Goal: Task Accomplishment & Management: Complete application form

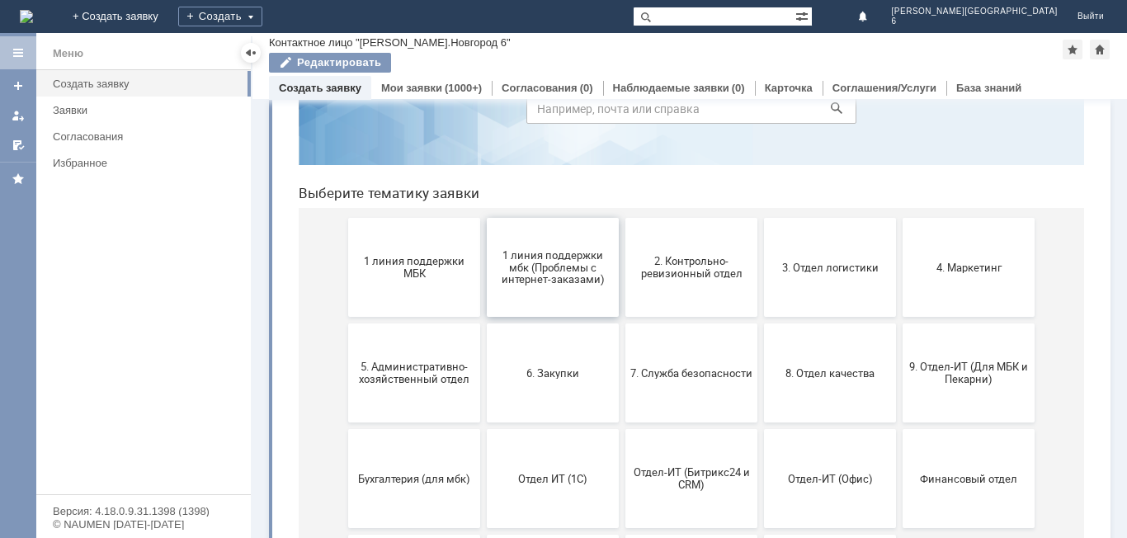
scroll to position [165, 0]
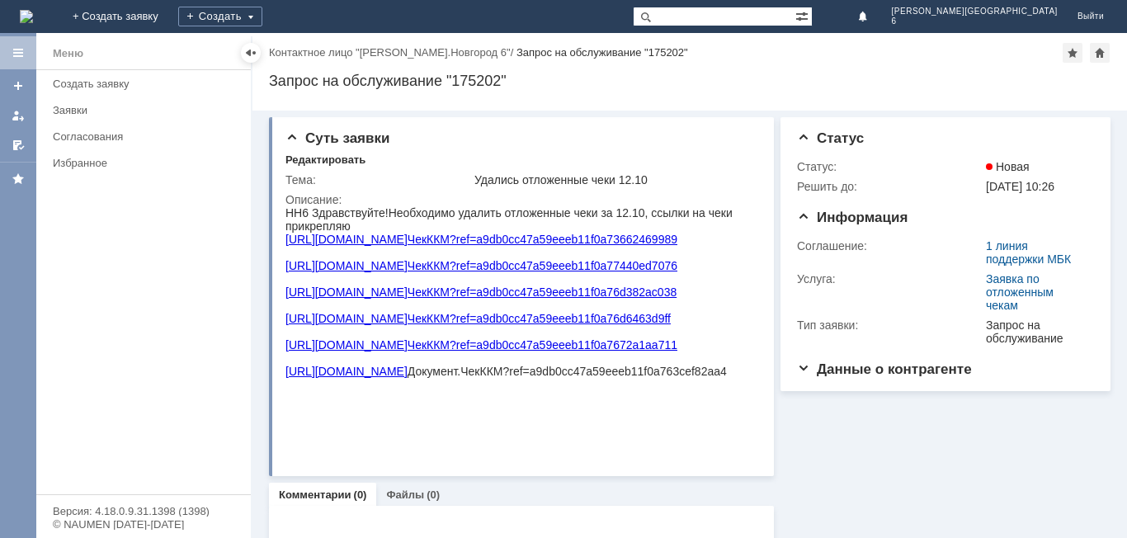
click at [1051, 83] on div "Запрос на обслуживание "175202"" at bounding box center [690, 81] width 842 height 17
click at [126, 91] on link "Создать заявку" at bounding box center [146, 84] width 201 height 26
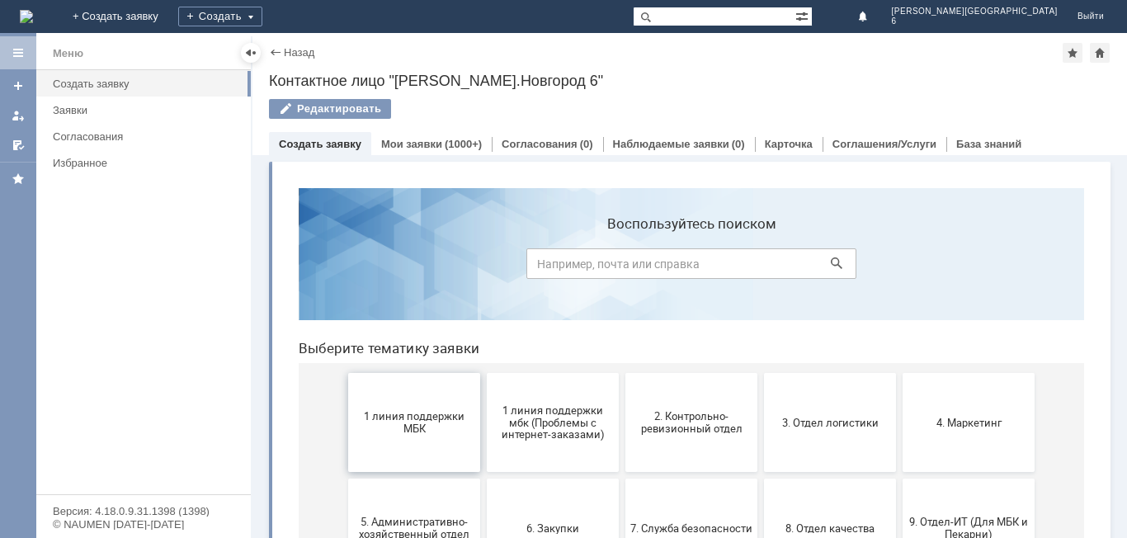
click at [444, 433] on span "1 линия поддержки МБК" at bounding box center [414, 422] width 122 height 25
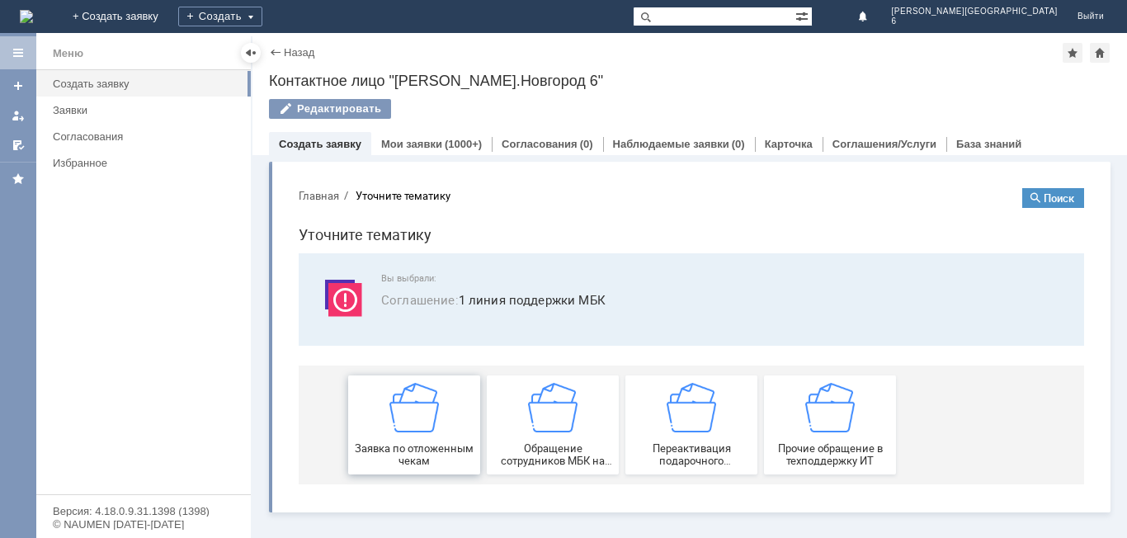
click at [436, 417] on img at bounding box center [414, 408] width 50 height 50
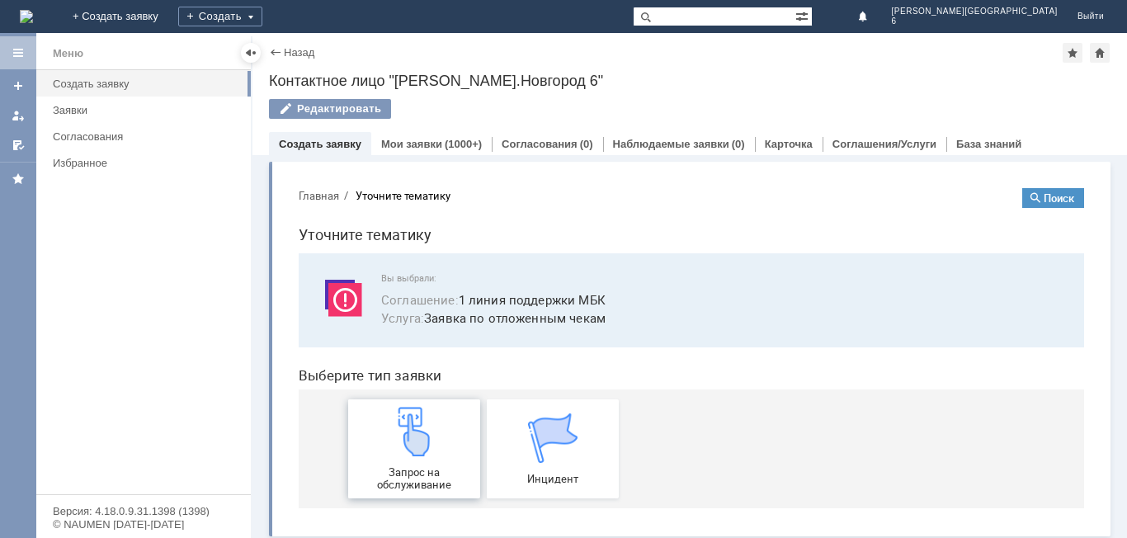
click at [407, 457] on div "Запрос на обслуживание" at bounding box center [414, 449] width 122 height 84
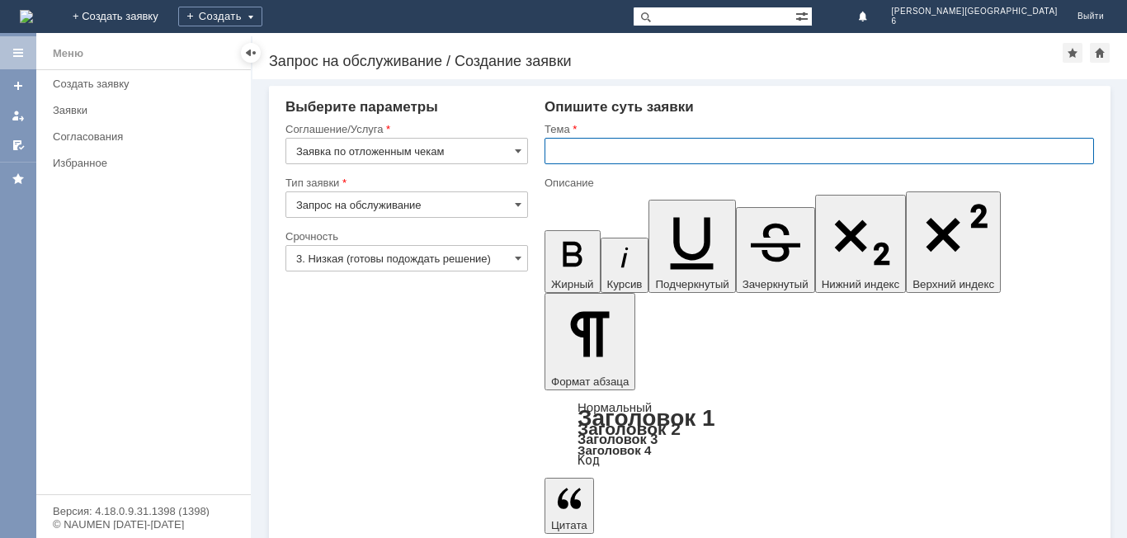
click at [667, 145] on input "text" at bounding box center [820, 151] width 550 height 26
click at [637, 144] on input "НН6" at bounding box center [820, 151] width 550 height 26
click at [628, 162] on input "НН6" at bounding box center [820, 151] width 550 height 26
type input "НН6 Отложенный чек"
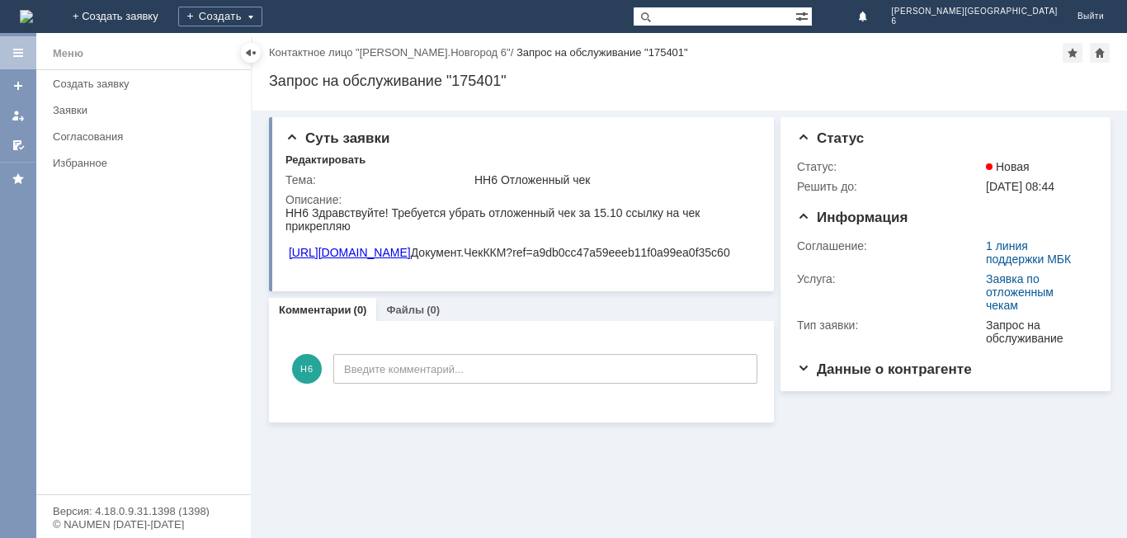
click at [1051, 97] on div "Назад | Контактное лицо "Н.Новгород 6" / Запрос на обслуживание "175401" Запрос…" at bounding box center [689, 72] width 875 height 78
click at [753, 130] on div at bounding box center [754, 136] width 13 height 13
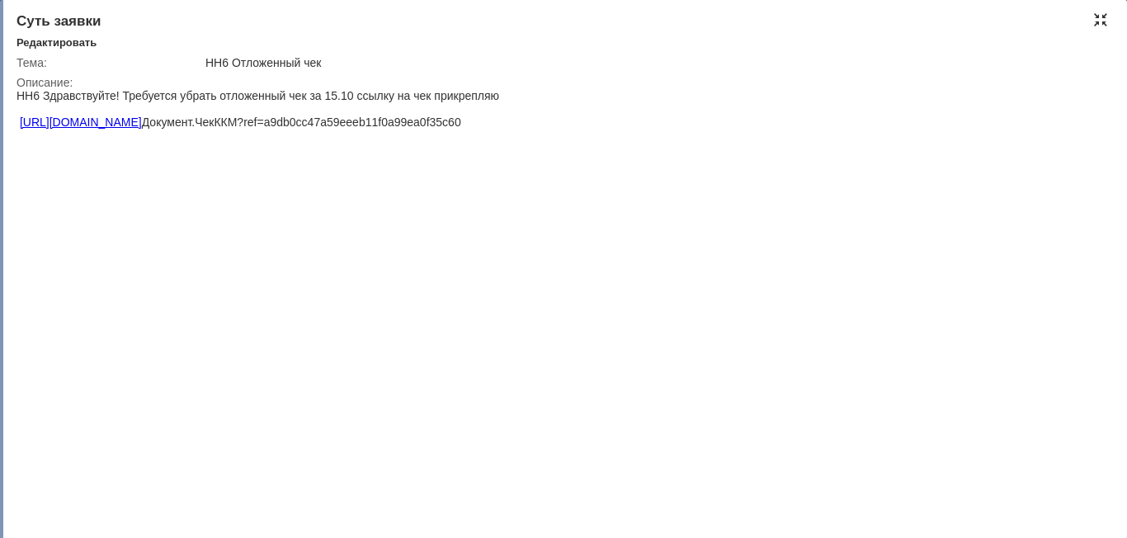
click at [1097, 23] on div at bounding box center [1100, 19] width 13 height 13
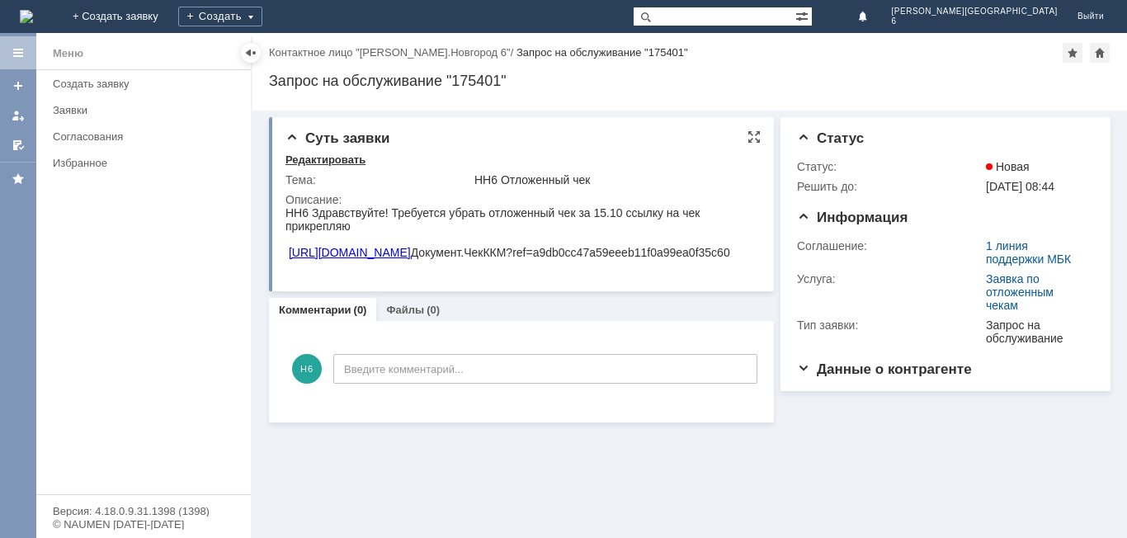
click at [314, 163] on div "Редактировать" at bounding box center [325, 159] width 80 height 13
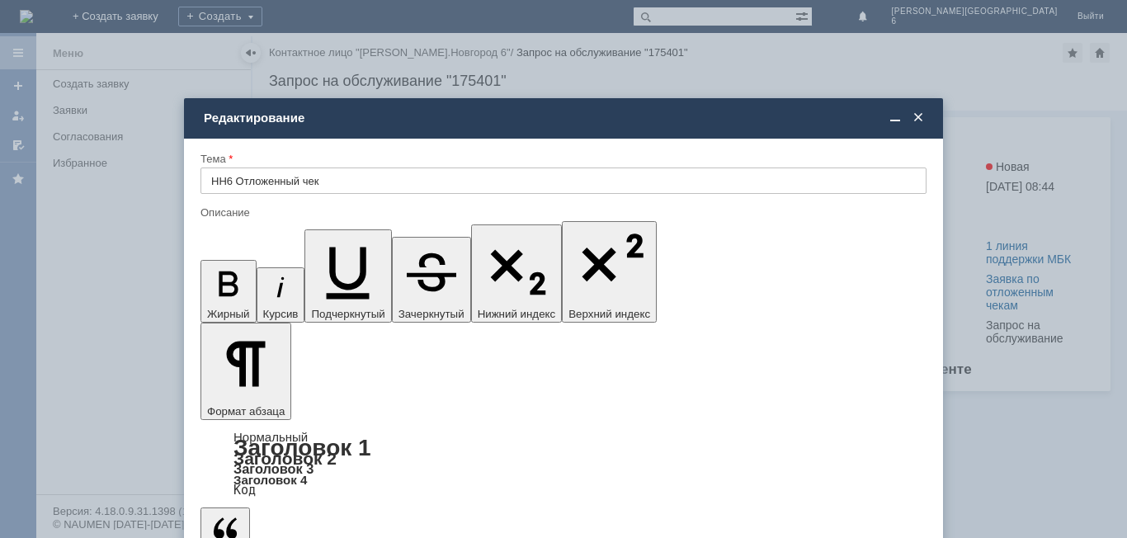
scroll to position [1836, 6]
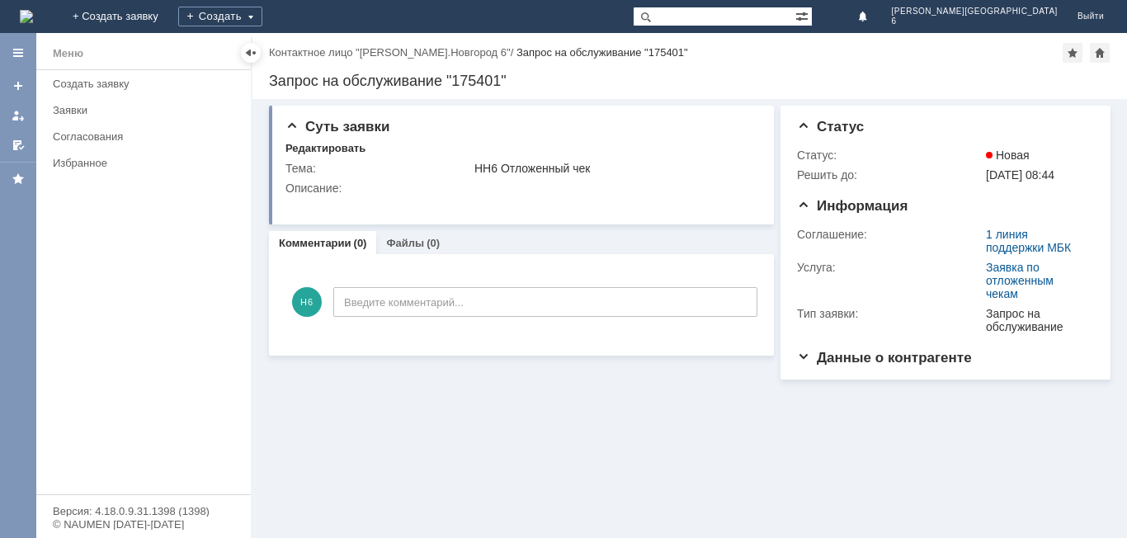
scroll to position [0, 0]
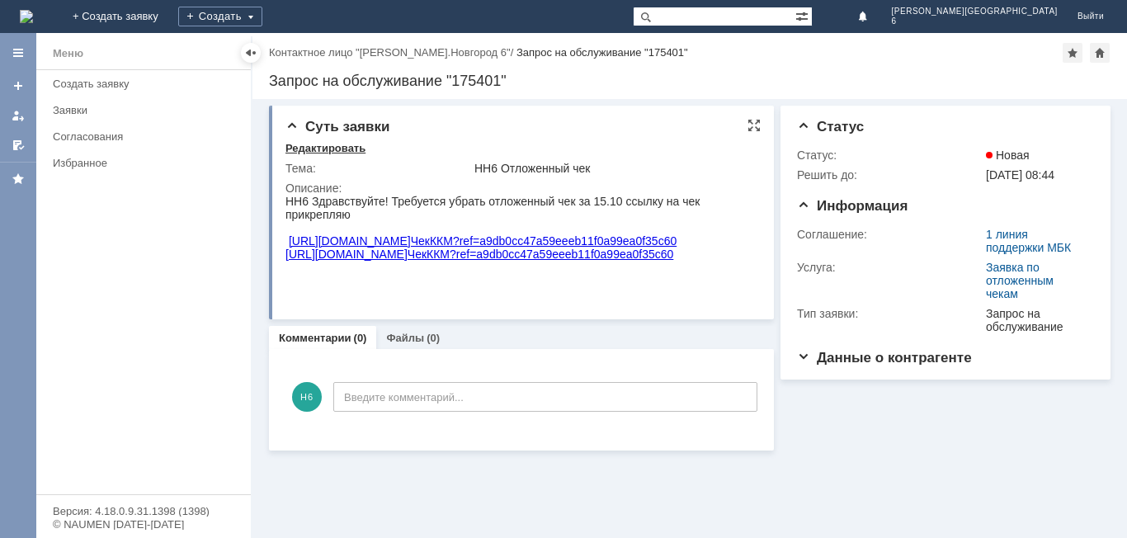
click at [304, 154] on div "Редактировать" at bounding box center [325, 148] width 80 height 13
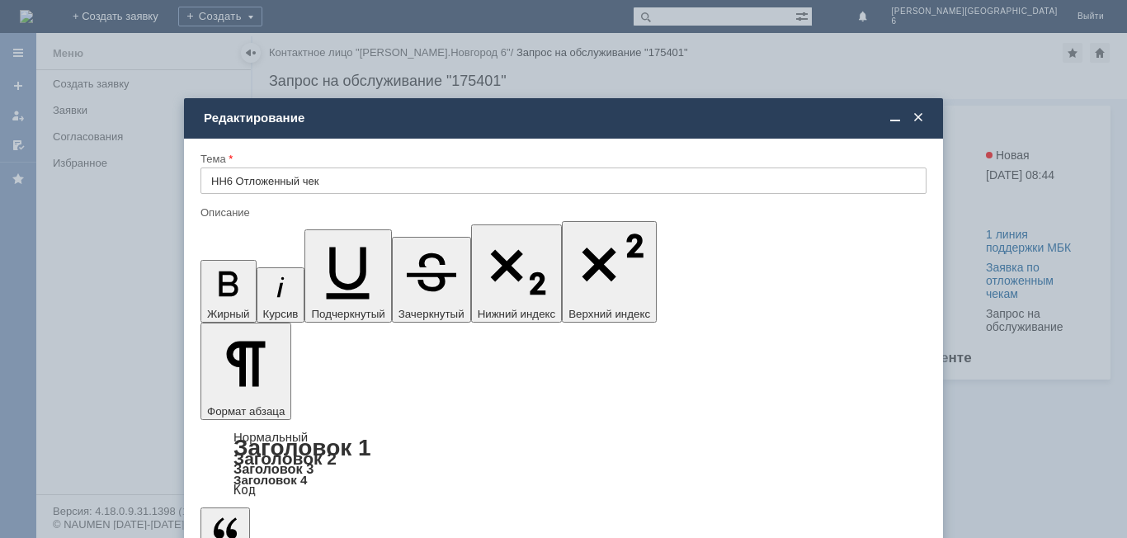
drag, startPoint x: 817, startPoint y: 4685, endPoint x: 304, endPoint y: 4927, distance: 567.3
